Goal: Task Accomplishment & Management: Complete application form

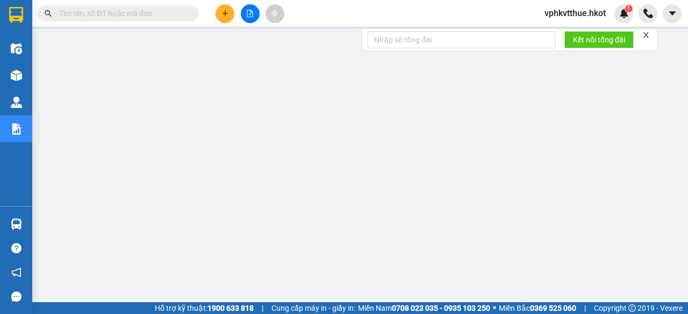
click at [97, 18] on input "text" at bounding box center [122, 14] width 127 height 12
paste input "VP697ĐBP1209250116"
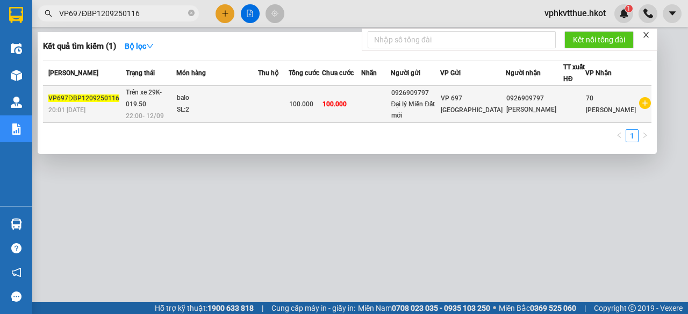
type input "VP697ĐBP1209250116"
click at [229, 104] on div "SL: 2" at bounding box center [217, 110] width 81 height 12
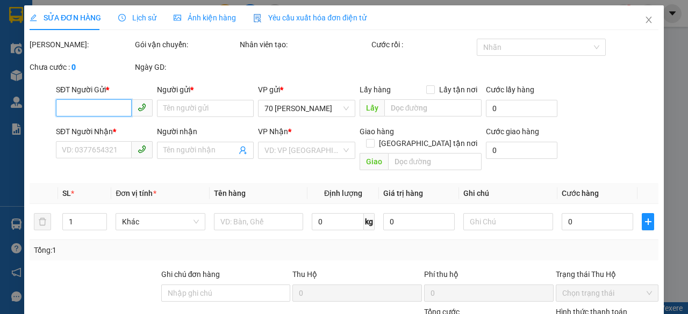
type input "0926909797"
type input "Đại lý Miền Đất mới"
type input "0926909797"
type input "[PERSON_NAME]"
type input "minh lên đơn"
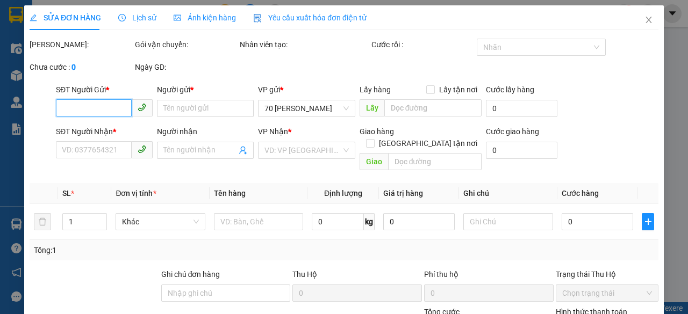
type input "100.000"
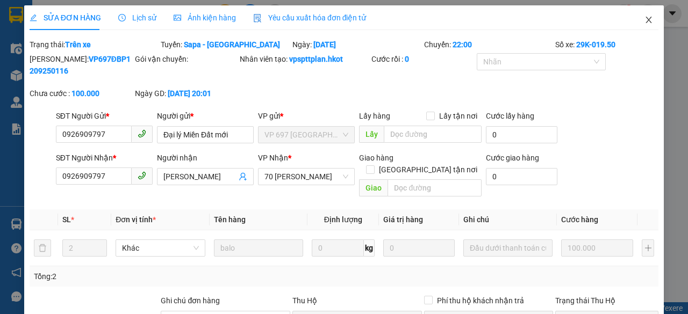
click at [644, 21] on icon "close" at bounding box center [648, 20] width 9 height 9
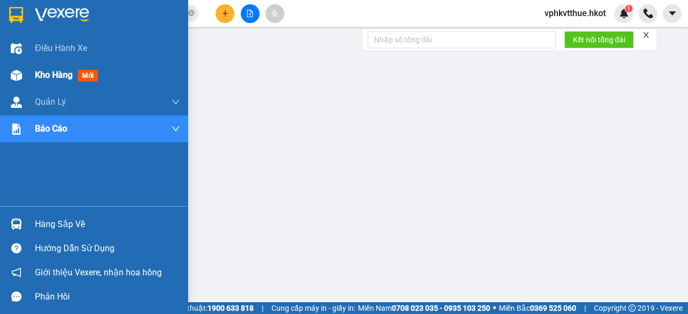
click at [51, 73] on span "Kho hàng" at bounding box center [54, 75] width 38 height 10
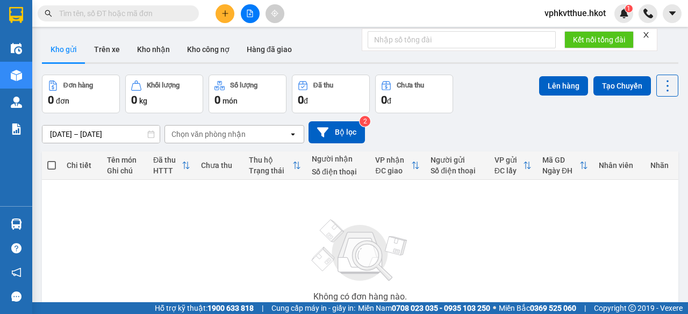
click at [82, 134] on div "ver 1.8.143 Kho gửi Trên xe Kho nhận Kho công nợ Hàng đã giao Đơn hàng 0 đơn Kh…" at bounding box center [360, 209] width 645 height 355
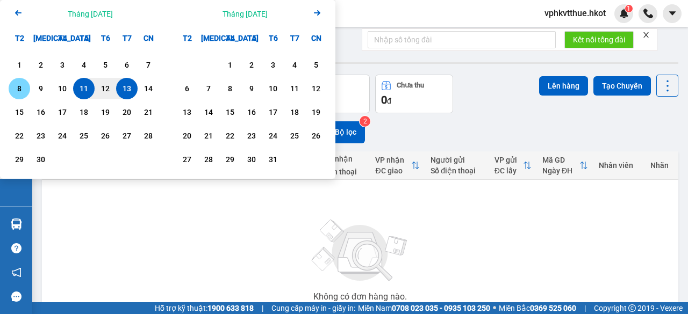
click at [26, 89] on div "8" at bounding box center [19, 88] width 15 height 13
click at [130, 89] on div "13" at bounding box center [126, 88] width 15 height 13
type input "[DATE] – [DATE]"
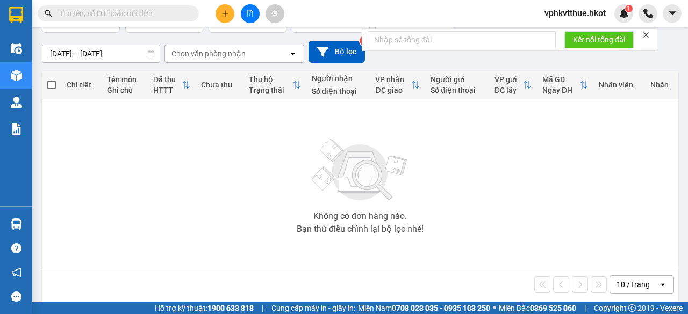
scroll to position [81, 0]
click at [622, 17] on img at bounding box center [624, 14] width 10 height 10
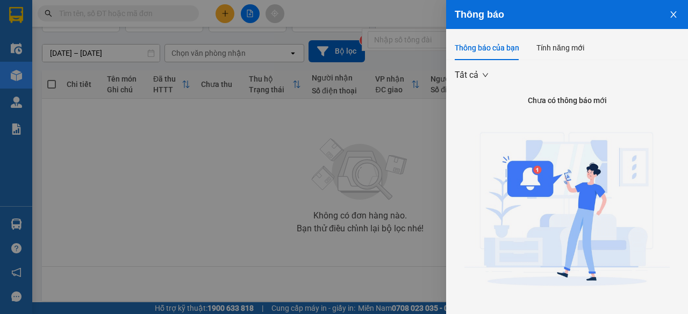
click at [669, 11] on icon "close" at bounding box center [673, 14] width 9 height 9
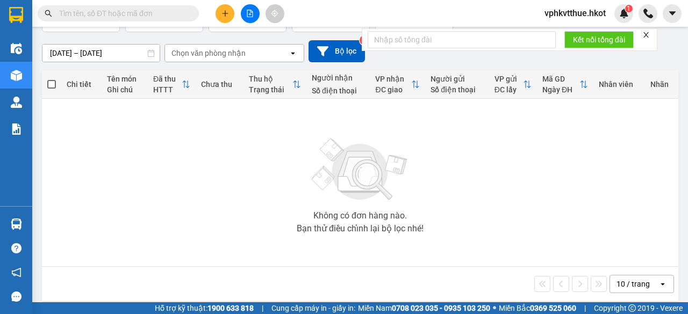
scroll to position [0, 0]
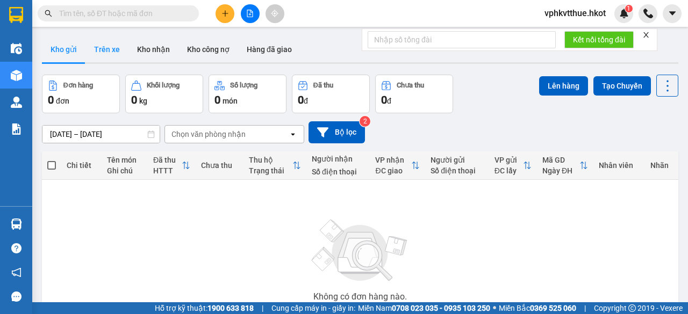
click at [110, 60] on button "Trên xe" at bounding box center [106, 50] width 43 height 26
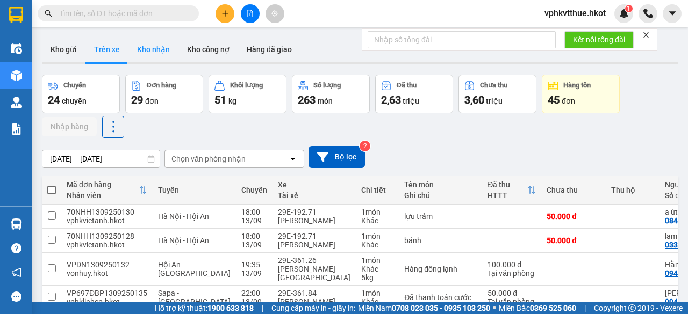
click at [154, 55] on button "Kho nhận" at bounding box center [153, 50] width 50 height 26
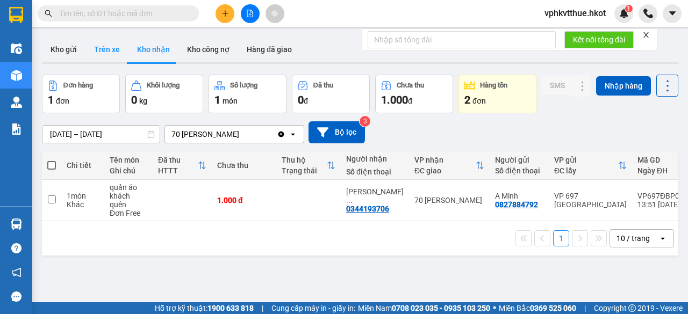
click at [107, 38] on button "Trên xe" at bounding box center [106, 50] width 43 height 26
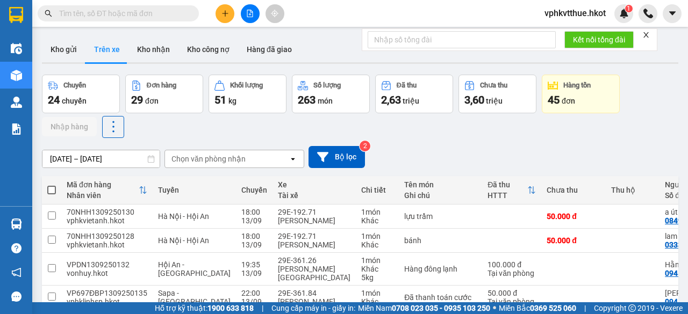
click at [212, 158] on div "Chọn văn phòng nhận" at bounding box center [208, 159] width 74 height 11
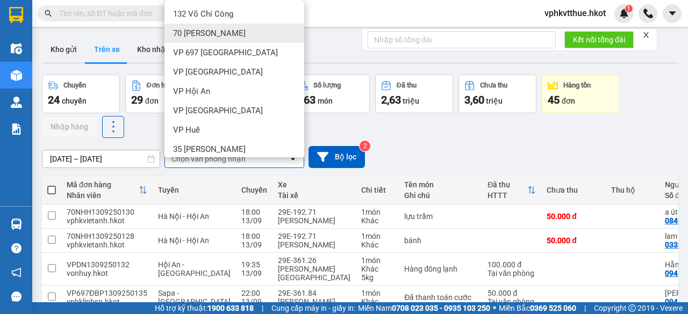
click at [186, 29] on span "70 [PERSON_NAME]" at bounding box center [209, 33] width 73 height 11
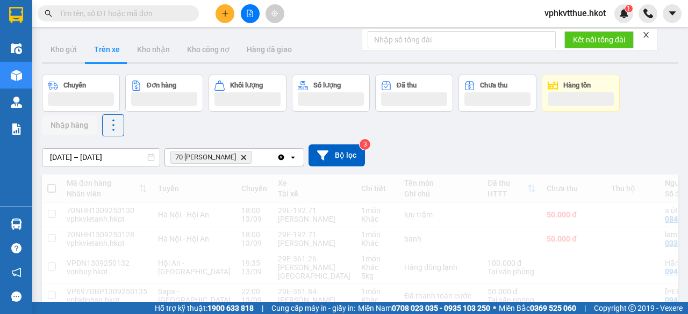
click at [80, 161] on div "ver 1.8.143 Kho gửi Trên xe Kho nhận Kho công nợ Hàng đã giao Chuyến Đơn hàng K…" at bounding box center [360, 275] width 645 height 486
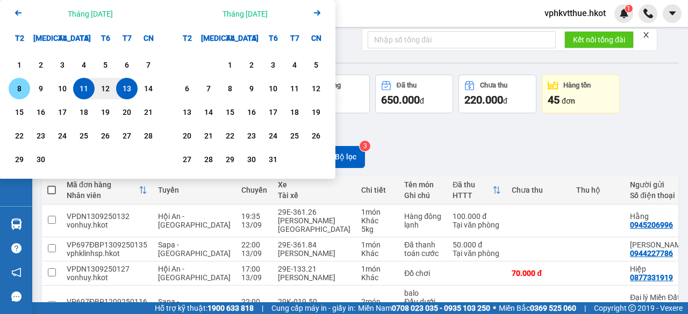
click at [20, 86] on div "8" at bounding box center [19, 88] width 15 height 13
click at [121, 87] on div "13" at bounding box center [126, 88] width 15 height 13
type input "[DATE] – [DATE]"
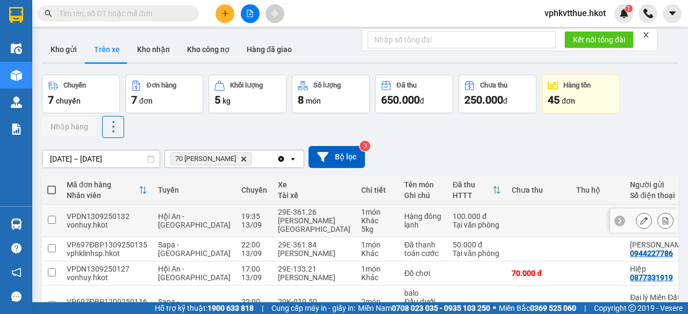
scroll to position [181, 0]
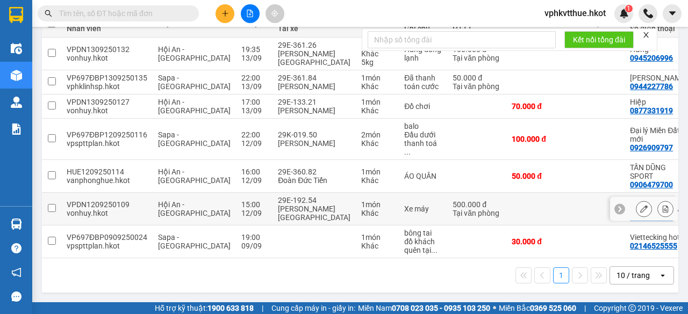
click at [361, 200] on div "1 món" at bounding box center [377, 204] width 32 height 9
checkbox input "true"
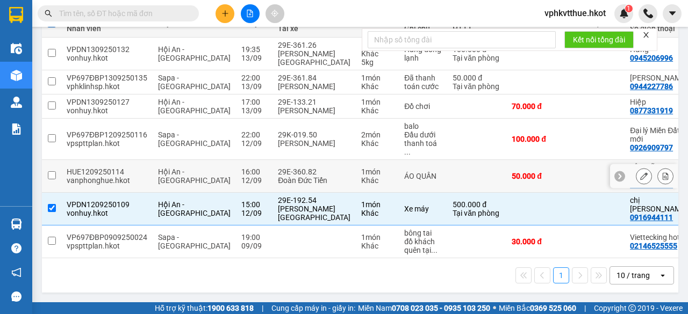
click at [301, 168] on div "29E-360.82" at bounding box center [314, 172] width 73 height 9
checkbox input "true"
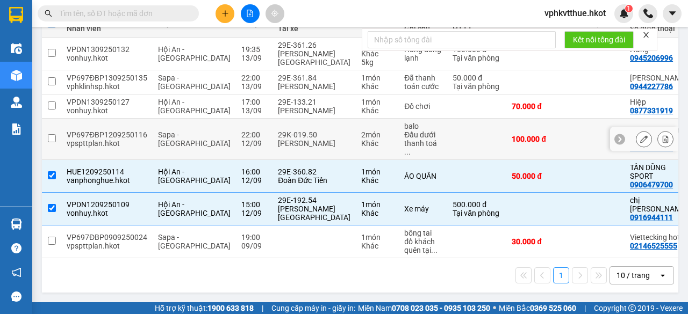
click at [287, 120] on td "29K-019.50 [PERSON_NAME]" at bounding box center [313, 139] width 83 height 41
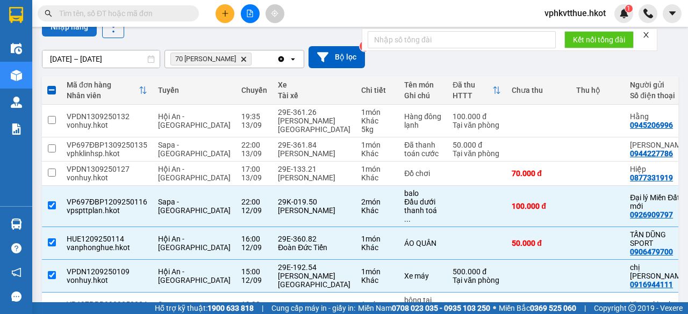
scroll to position [73, 0]
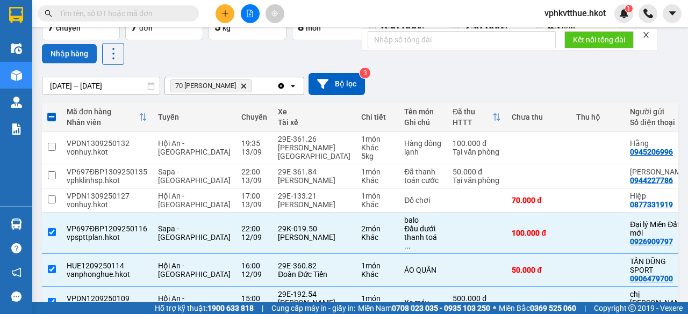
click at [76, 50] on button "Nhập hàng" at bounding box center [69, 53] width 55 height 19
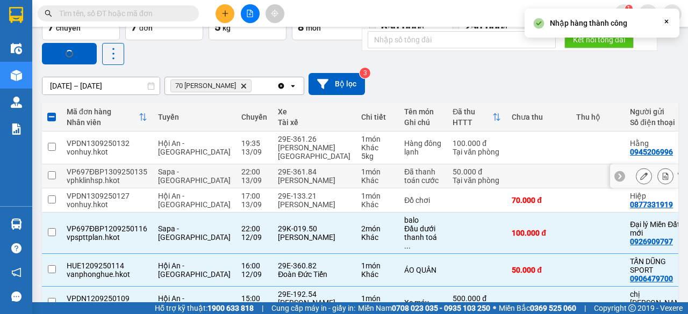
checkbox input "false"
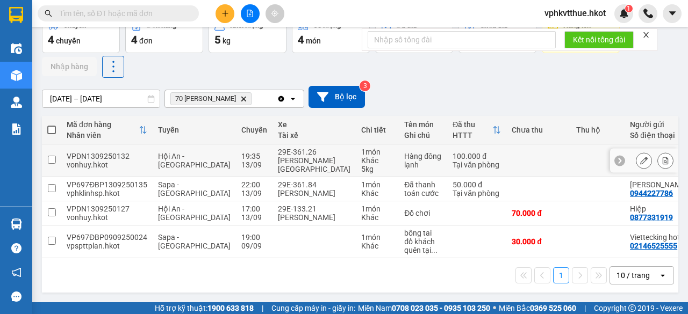
scroll to position [0, 0]
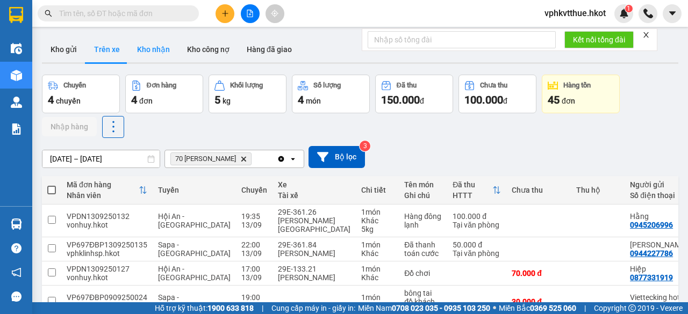
click at [153, 46] on button "Kho nhận" at bounding box center [153, 50] width 50 height 26
type input "[DATE] – [DATE]"
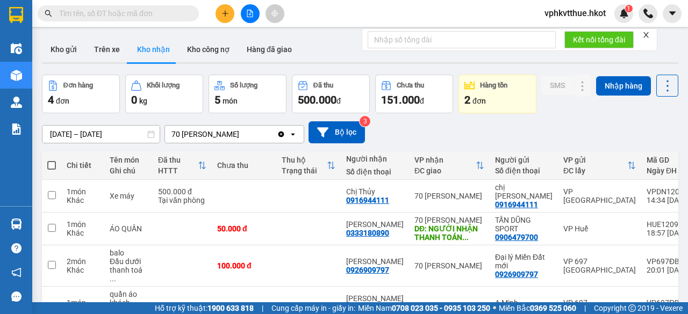
scroll to position [90, 0]
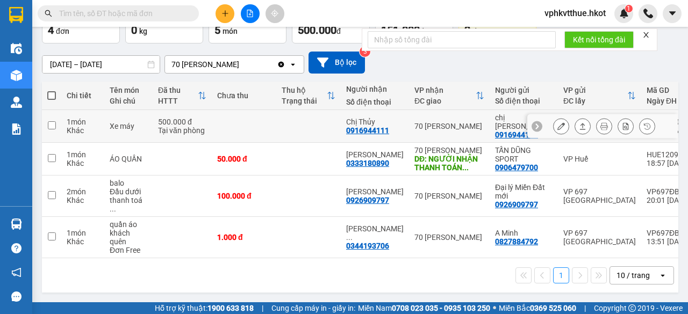
click at [279, 124] on td at bounding box center [308, 126] width 64 height 33
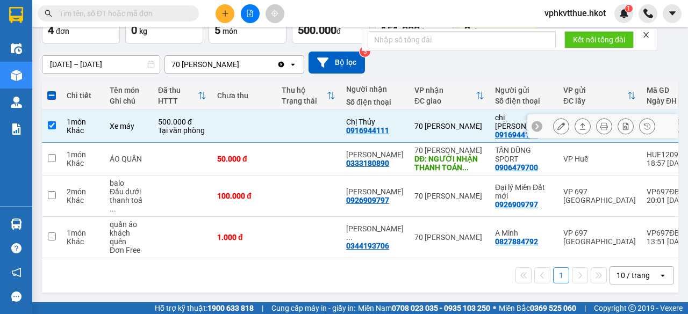
click at [578, 126] on button at bounding box center [582, 126] width 15 height 19
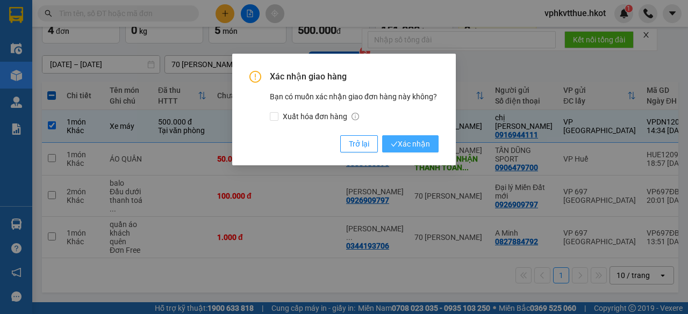
click at [413, 137] on button "Xác nhận" at bounding box center [410, 143] width 56 height 17
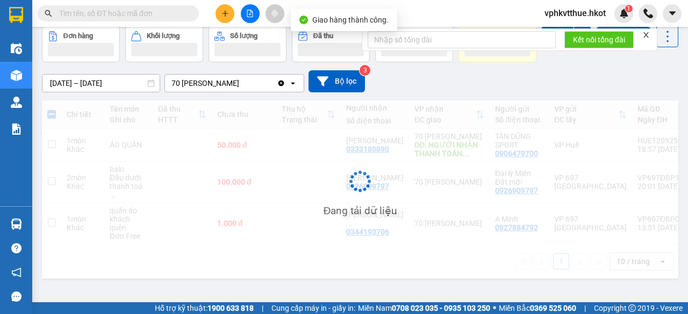
scroll to position [66, 0]
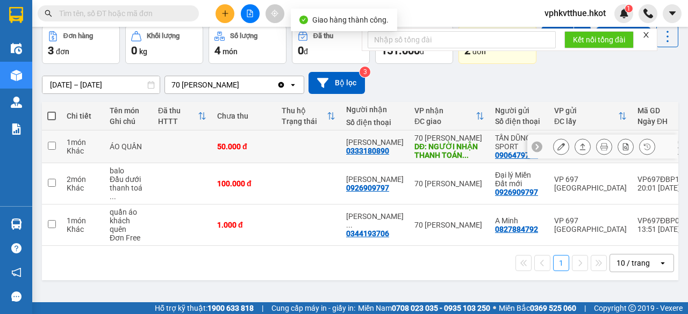
click at [295, 162] on td at bounding box center [308, 147] width 64 height 33
checkbox input "true"
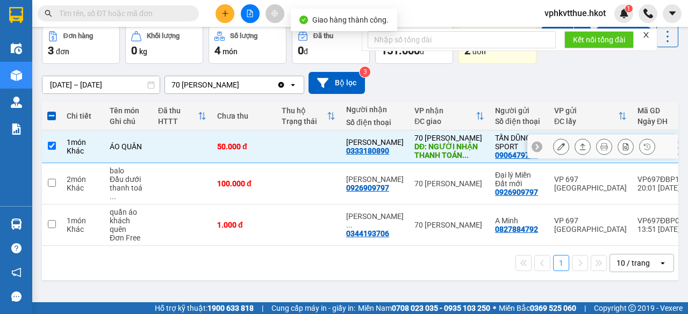
click at [579, 150] on icon at bounding box center [583, 147] width 8 height 8
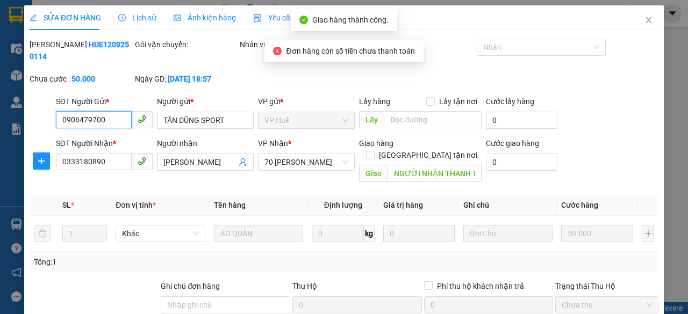
type input "0906479700"
type input "TẤN DŨNG SPORT"
type input "0333180890"
type input "[PERSON_NAME]"
type input "NGƯỜI NHẬN THANH TOÁN CƯỚC"
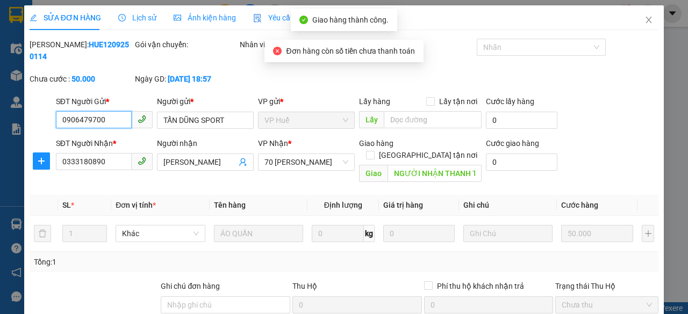
type input "50.000"
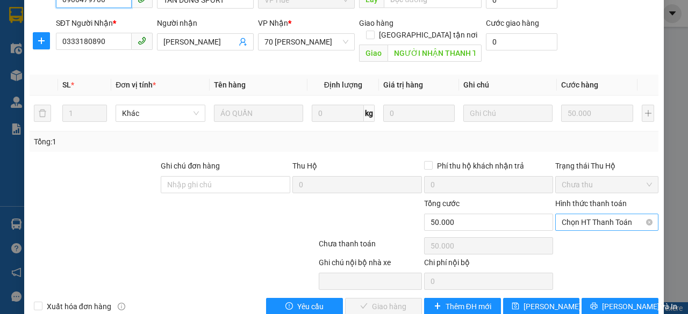
click at [574, 214] on span "Chọn HT Thanh Toán" at bounding box center [606, 222] width 90 height 16
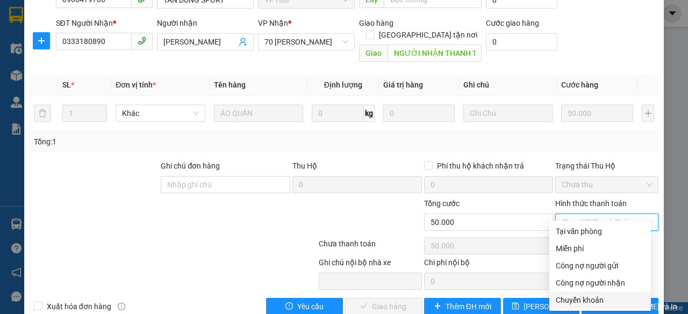
click at [576, 304] on div "Chuyển khoản" at bounding box center [600, 300] width 89 height 12
type input "0"
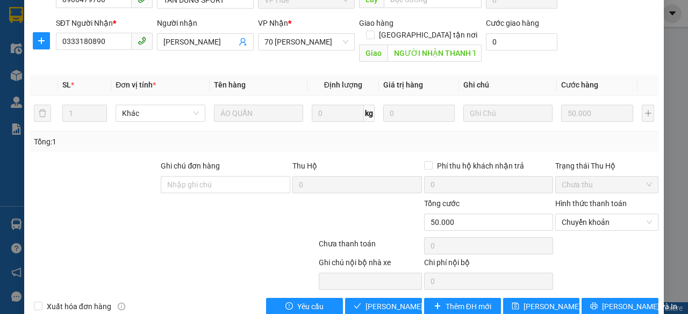
click at [364, 282] on div "Total Paid Fee 0 Total UnPaid Fee 50.000 Cash Collection Total Fee Mã ĐH: HUE12…" at bounding box center [344, 116] width 629 height 397
click at [371, 301] on span "[PERSON_NAME] và Giao hàng" at bounding box center [416, 307] width 103 height 12
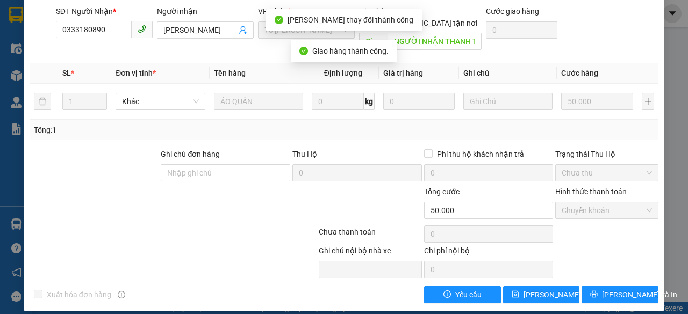
scroll to position [0, 0]
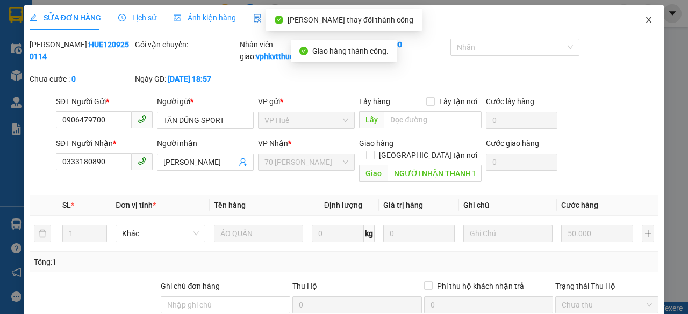
click at [644, 21] on icon "close" at bounding box center [648, 20] width 9 height 9
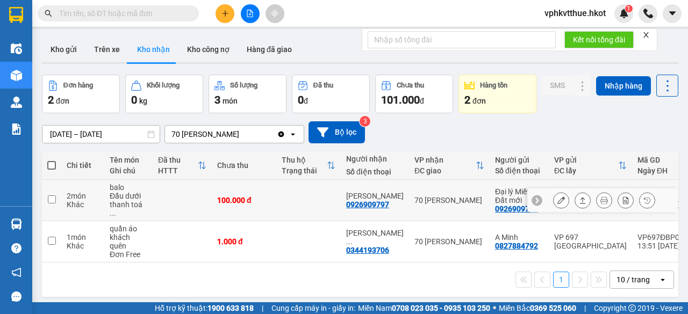
click at [269, 205] on div "100.000 đ" at bounding box center [244, 200] width 54 height 9
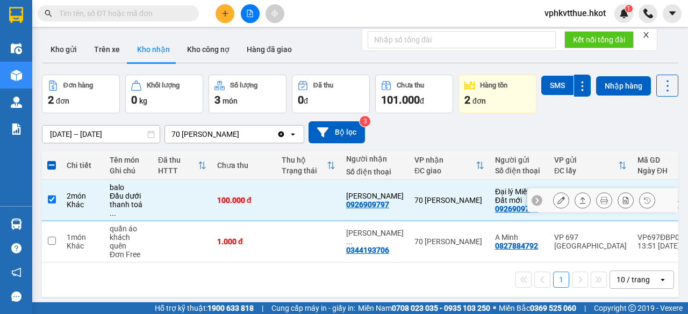
click at [270, 205] on div "100.000 đ" at bounding box center [244, 200] width 54 height 9
checkbox input "false"
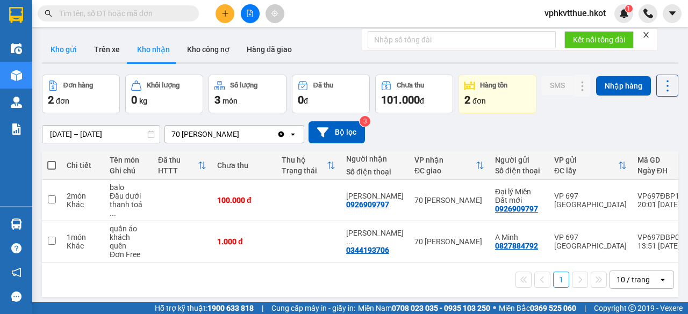
click at [62, 54] on button "Kho gửi" at bounding box center [64, 50] width 44 height 26
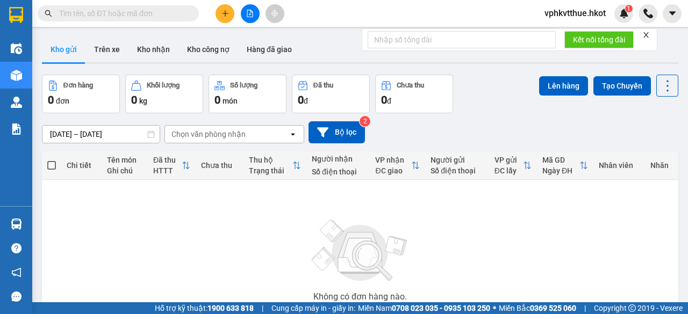
click at [262, 228] on div "Không có đơn hàng nào. Bạn thử điều chỉnh lại bộ lọc nhé!" at bounding box center [359, 263] width 625 height 161
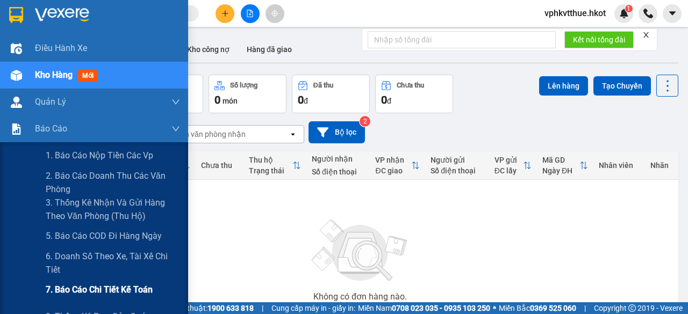
click at [81, 287] on span "7. Báo cáo chi tiết kế toán" at bounding box center [99, 289] width 107 height 13
